Goal: Task Accomplishment & Management: Manage account settings

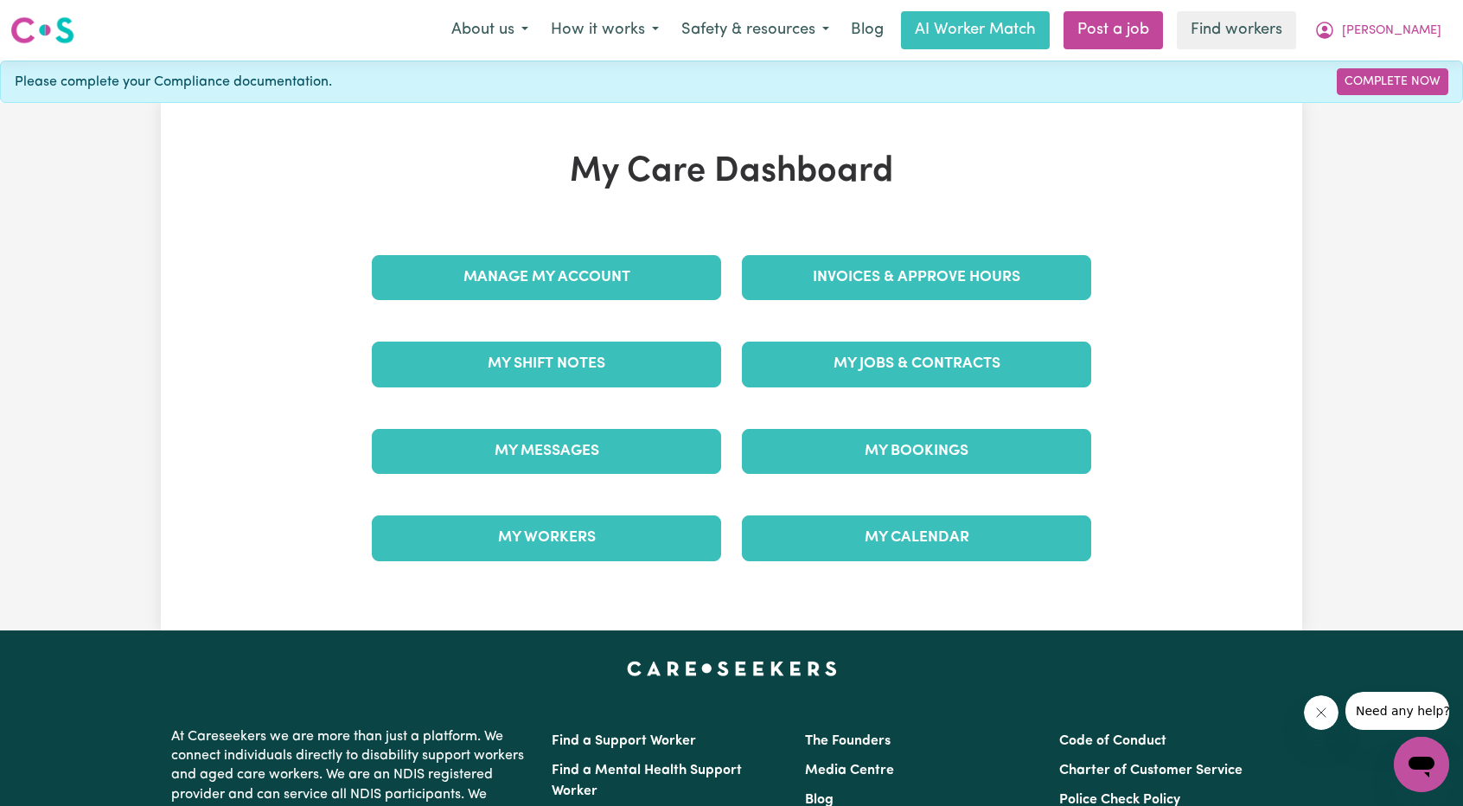
click at [903, 388] on div "My Jobs & Contracts" at bounding box center [916, 364] width 370 height 86
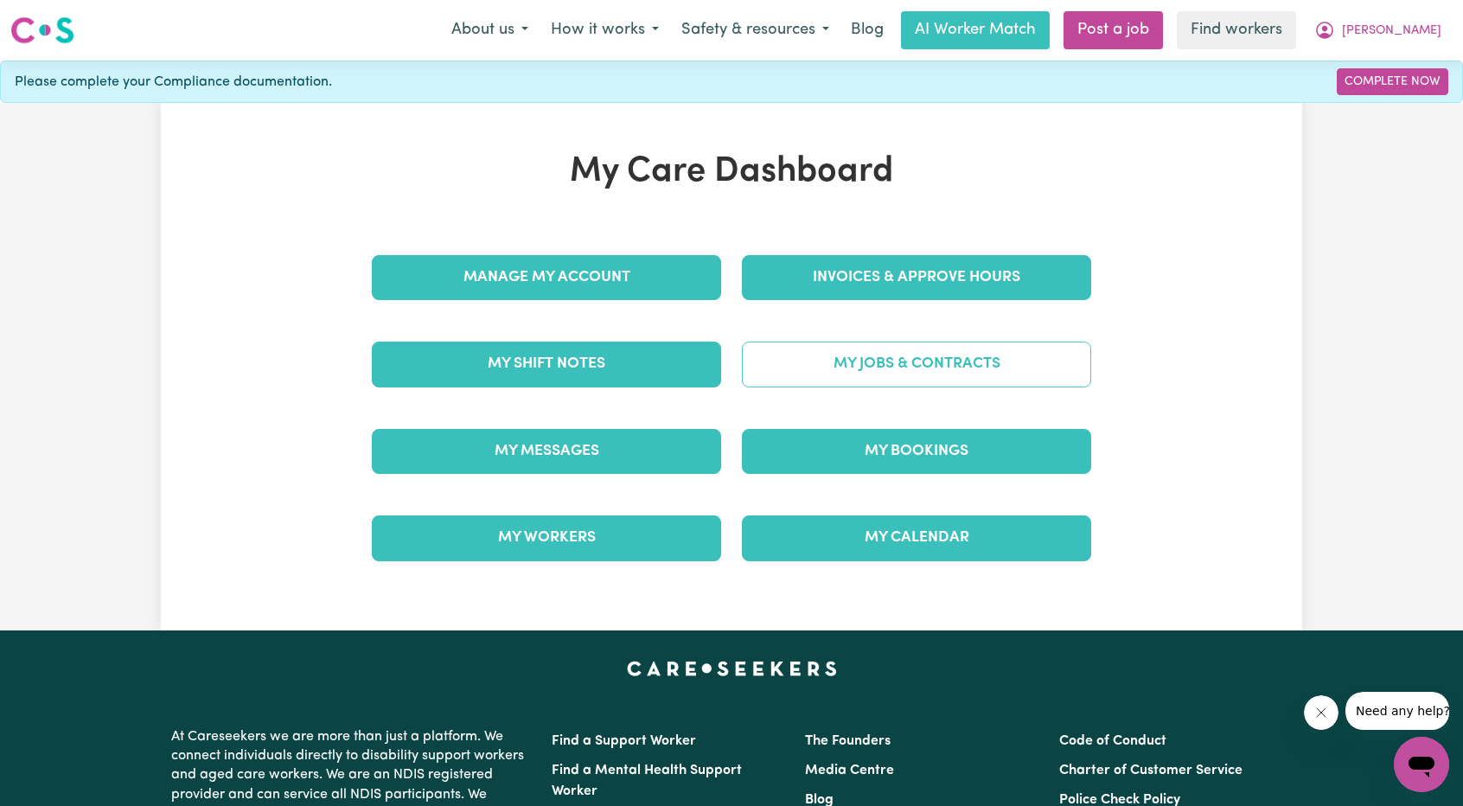
click at [915, 370] on link "My Jobs & Contracts" at bounding box center [916, 363] width 349 height 45
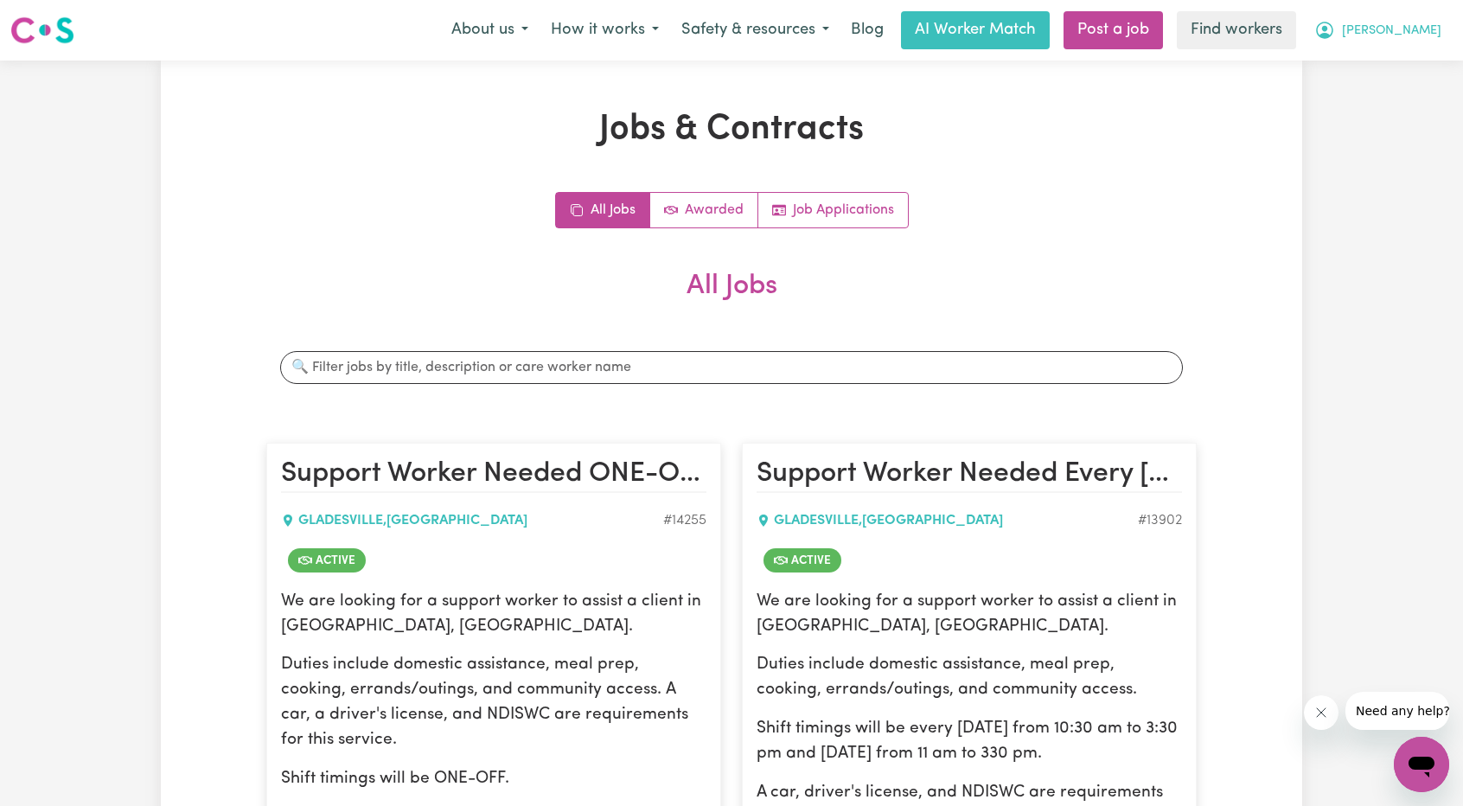
click at [1403, 26] on span "[PERSON_NAME]" at bounding box center [1391, 31] width 99 height 19
click at [1393, 99] on link "Logout" at bounding box center [1383, 99] width 137 height 33
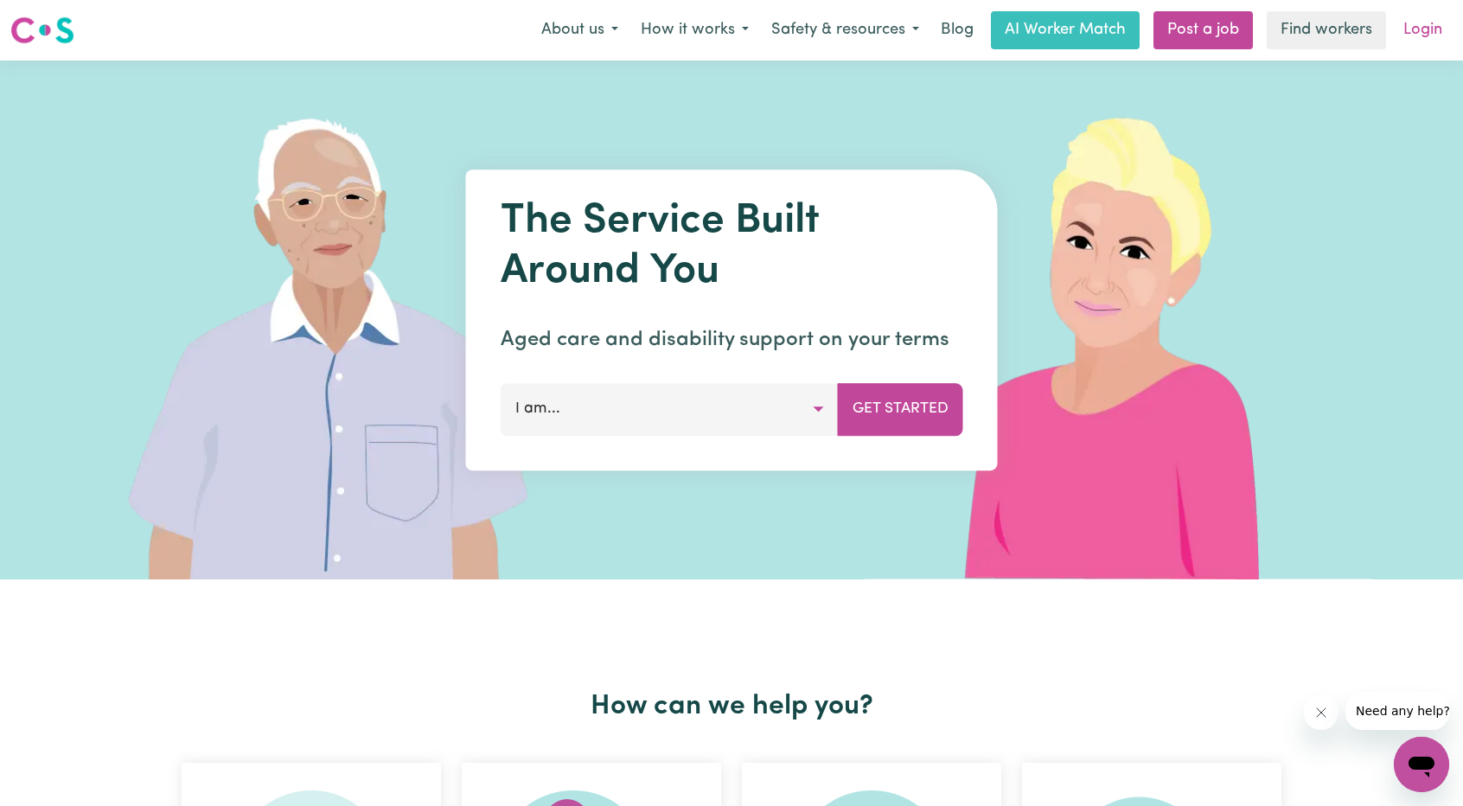
click at [1430, 37] on link "Login" at bounding box center [1423, 30] width 60 height 38
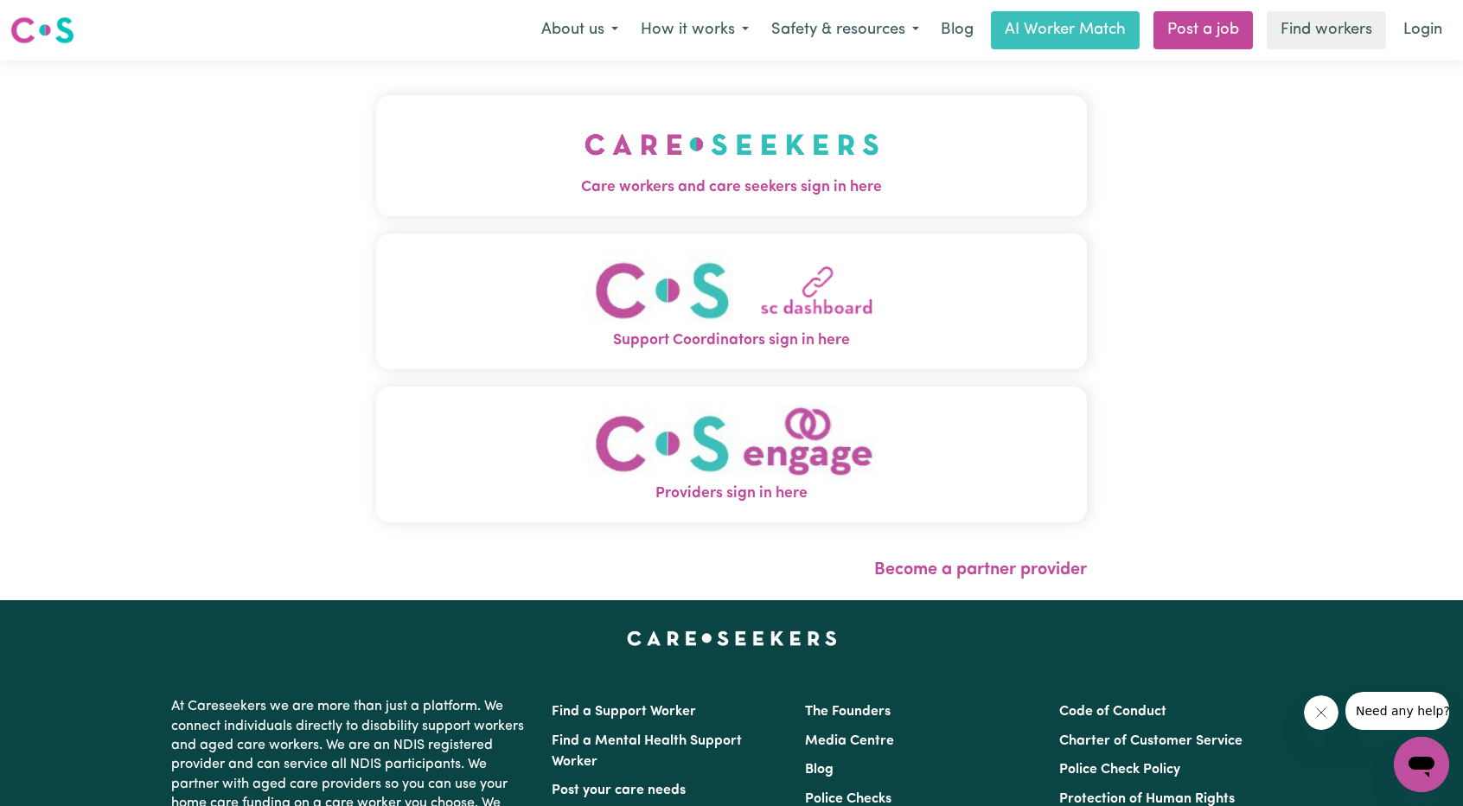
click at [376, 236] on button "Support Coordinators sign in here" at bounding box center [731, 301] width 711 height 136
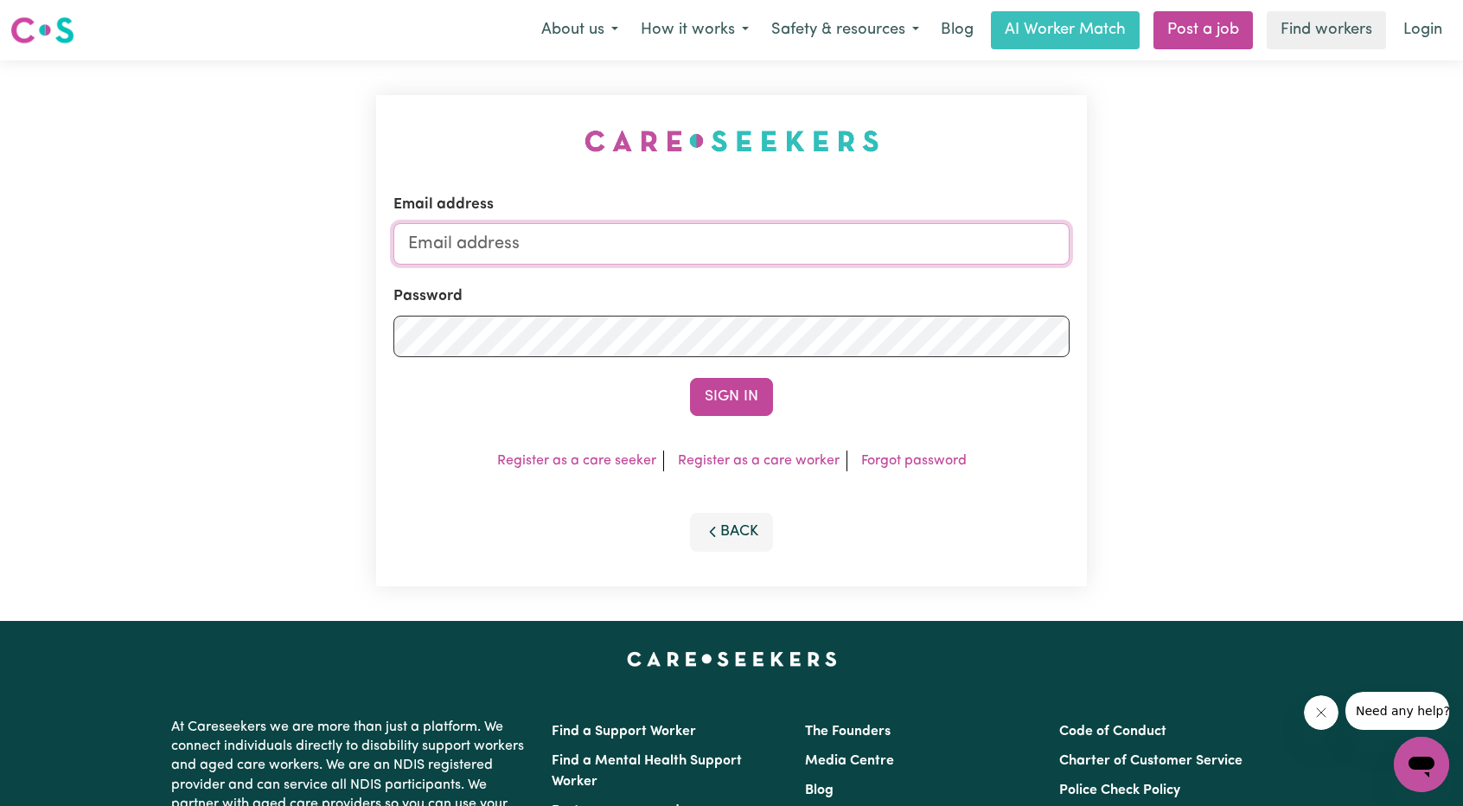
click at [605, 234] on input "Email address" at bounding box center [731, 243] width 676 height 41
drag, startPoint x: 500, startPoint y: 239, endPoint x: 793, endPoint y: 236, distance: 293.1
click at [802, 234] on input "[EMAIL_ADDRESS][PERSON_NAME][DOMAIN_NAME]" at bounding box center [731, 243] width 676 height 41
type input "[EMAIL_ADDRESS][PERSON_NAME][DOMAIN_NAME]"
click at [725, 368] on form "Email address [EMAIL_ADDRESS][PERSON_NAME][DOMAIN_NAME] Password Sign In" at bounding box center [731, 305] width 676 height 222
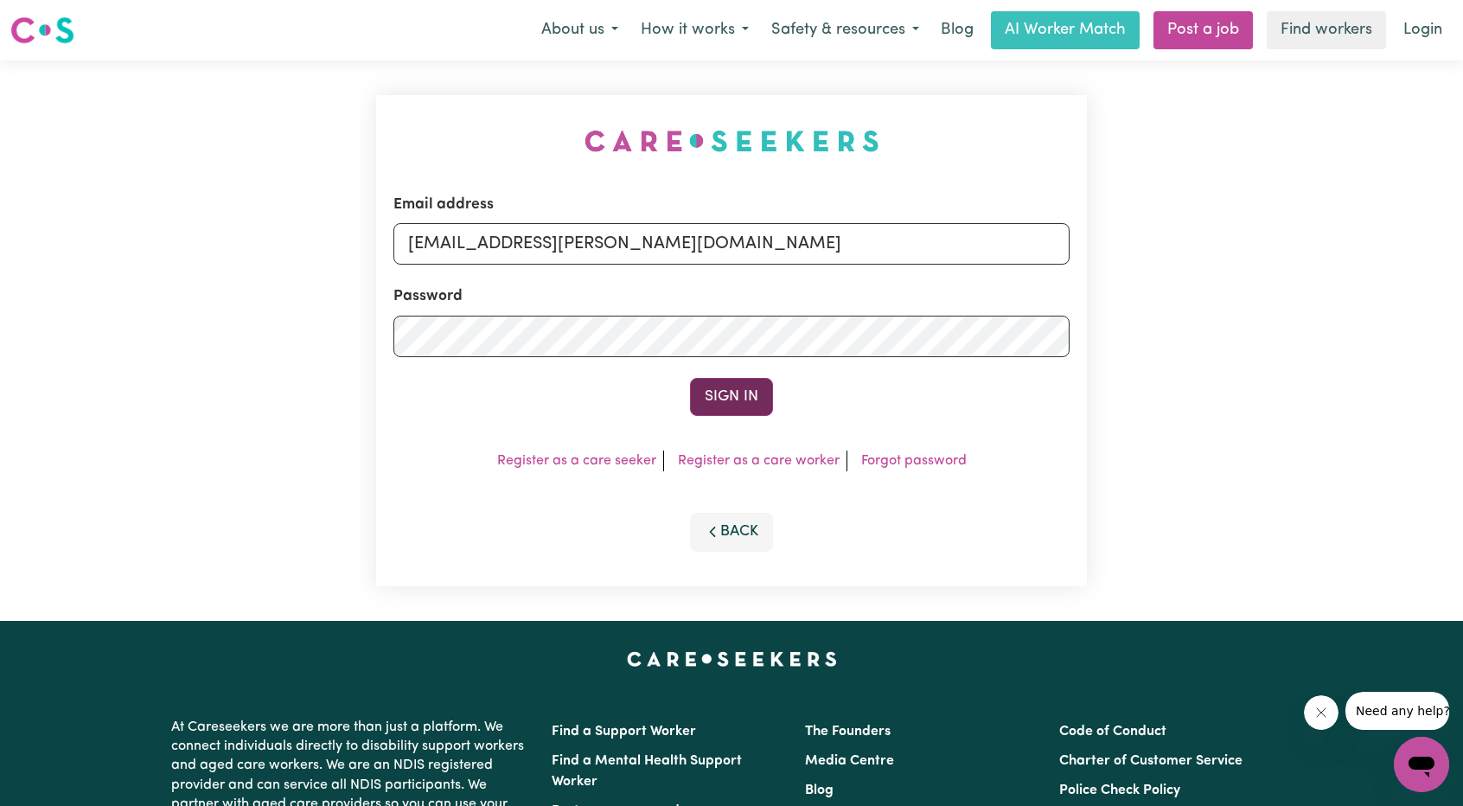
click at [727, 389] on button "Sign In" at bounding box center [731, 397] width 83 height 38
